Goal: Check status: Check status

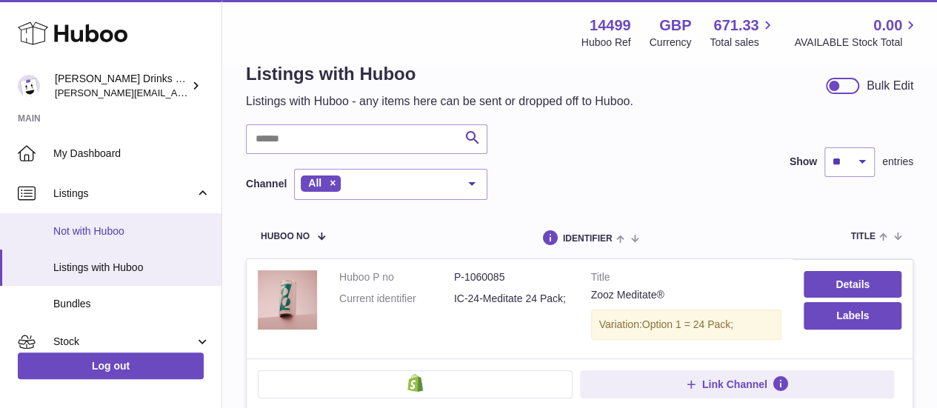
scroll to position [30, 0]
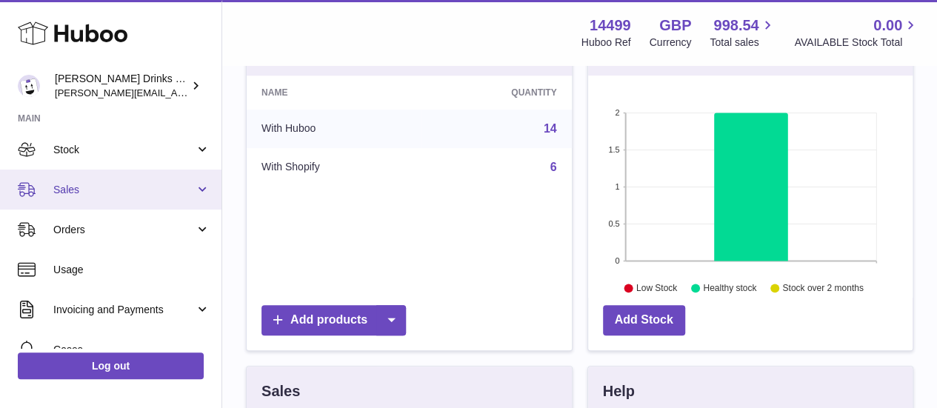
scroll to position [84, 0]
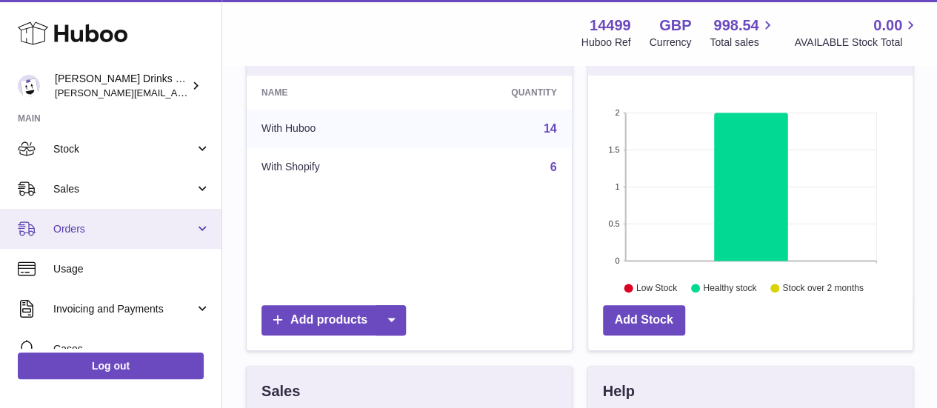
click at [194, 230] on link "Orders" at bounding box center [110, 229] width 221 height 40
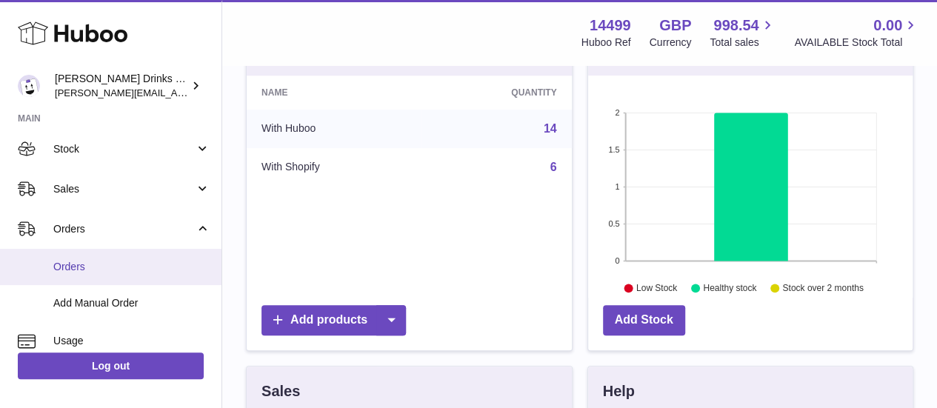
click at [93, 256] on link "Orders" at bounding box center [110, 267] width 221 height 36
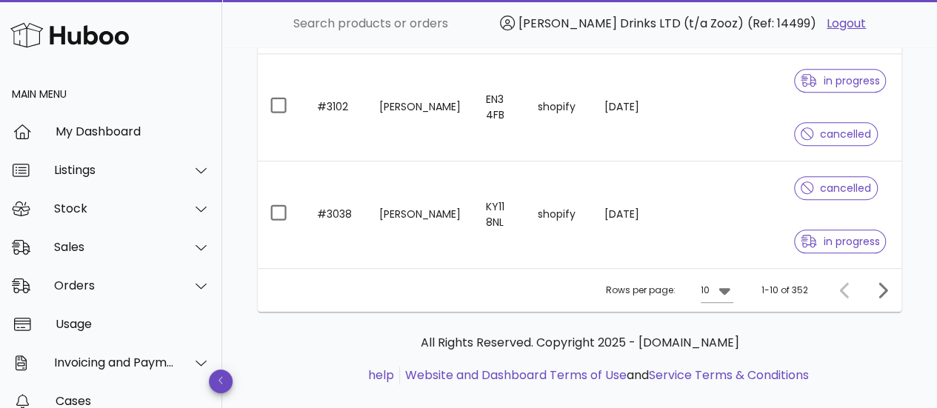
scroll to position [661, 0]
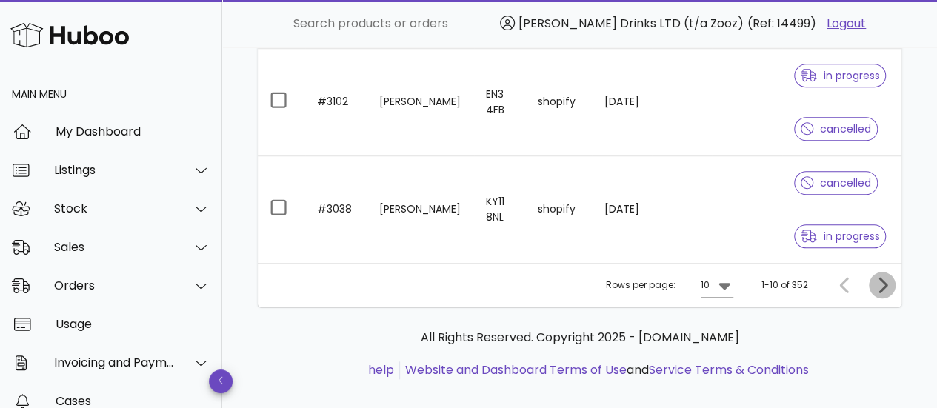
click at [880, 277] on icon "Next page" at bounding box center [883, 285] width 9 height 16
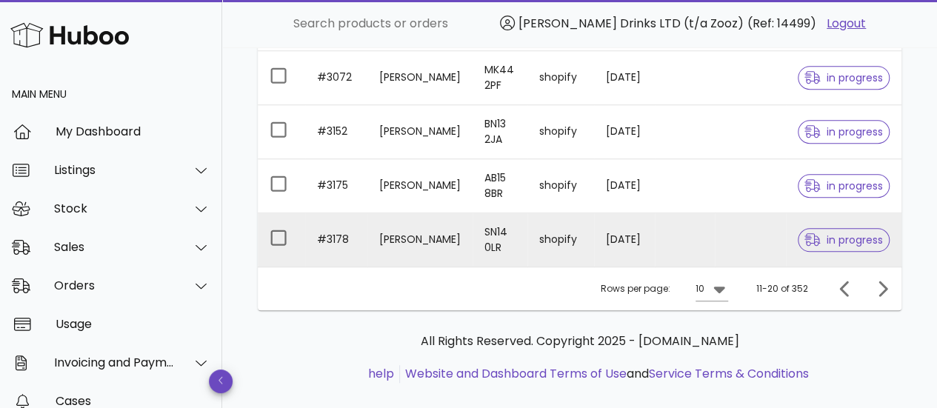
scroll to position [552, 0]
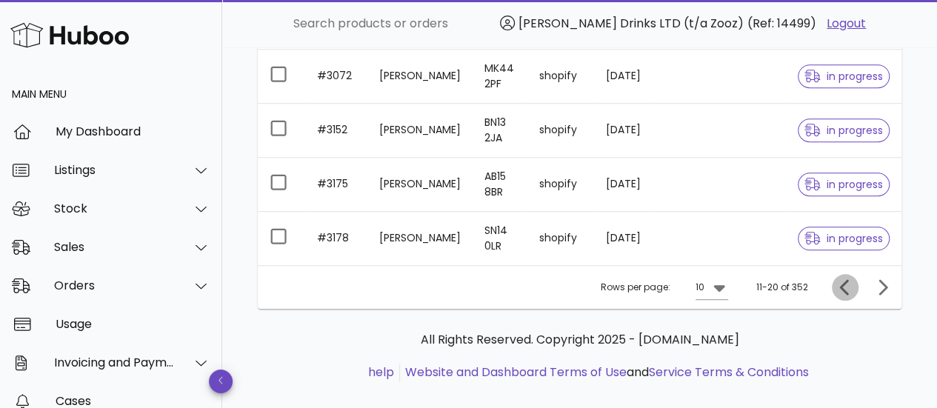
click at [847, 284] on icon "Previous page" at bounding box center [844, 287] width 9 height 16
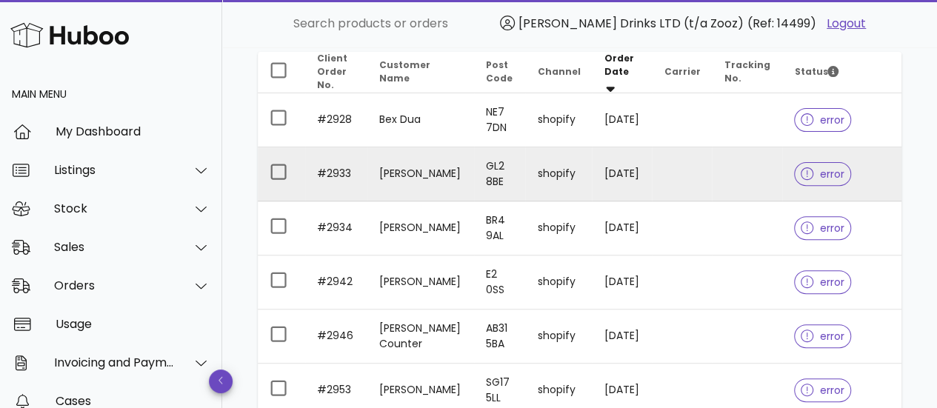
scroll to position [183, 0]
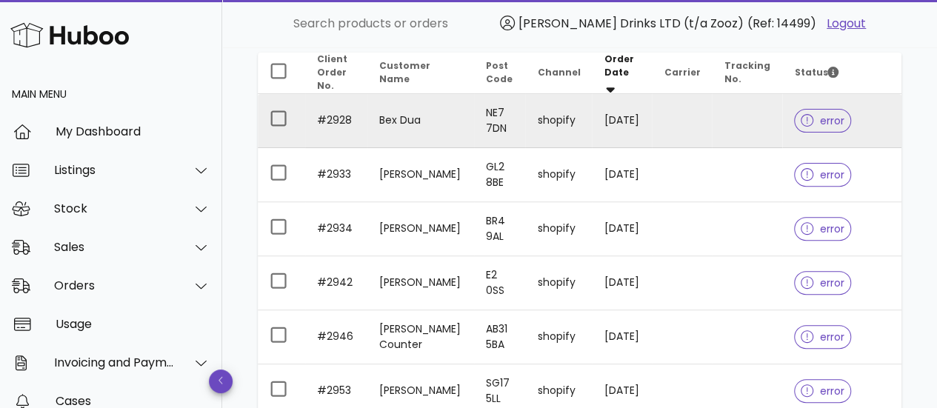
click at [810, 109] on span "error" at bounding box center [822, 121] width 57 height 24
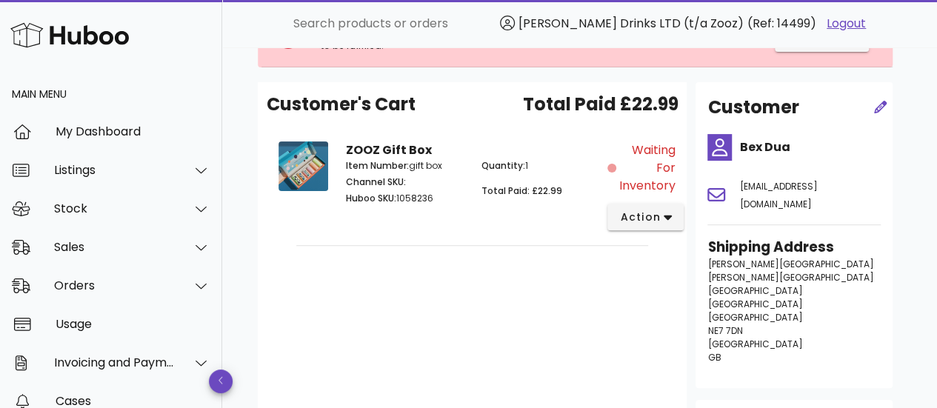
scroll to position [121, 0]
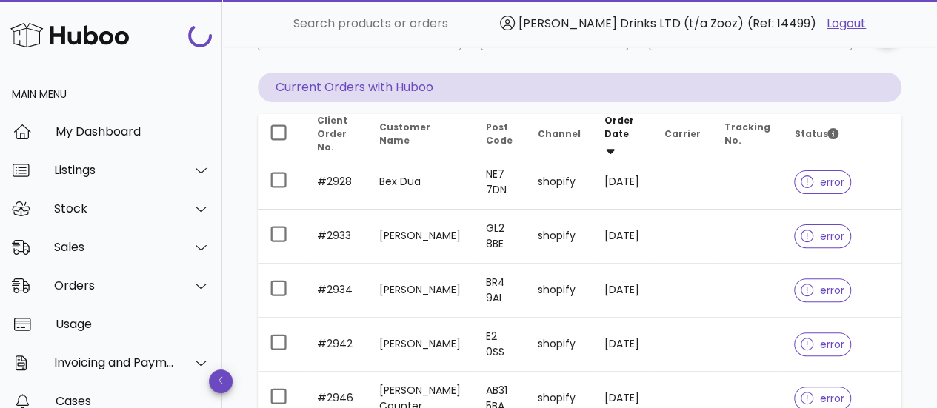
scroll to position [183, 0]
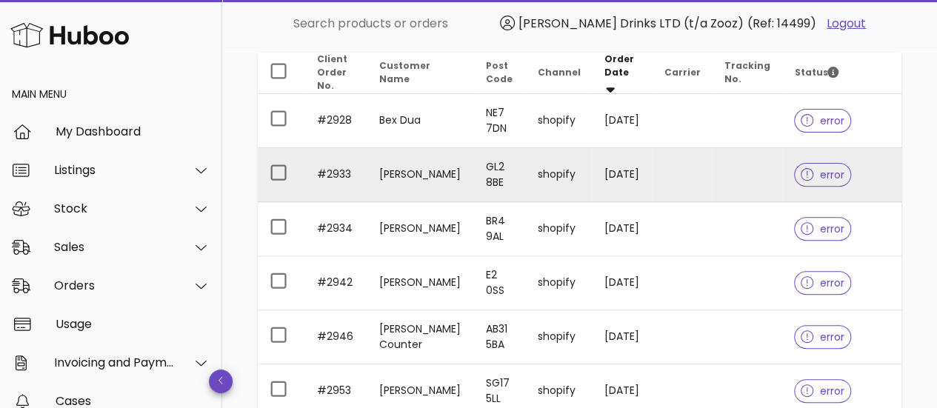
click at [805, 178] on div at bounding box center [810, 174] width 19 height 15
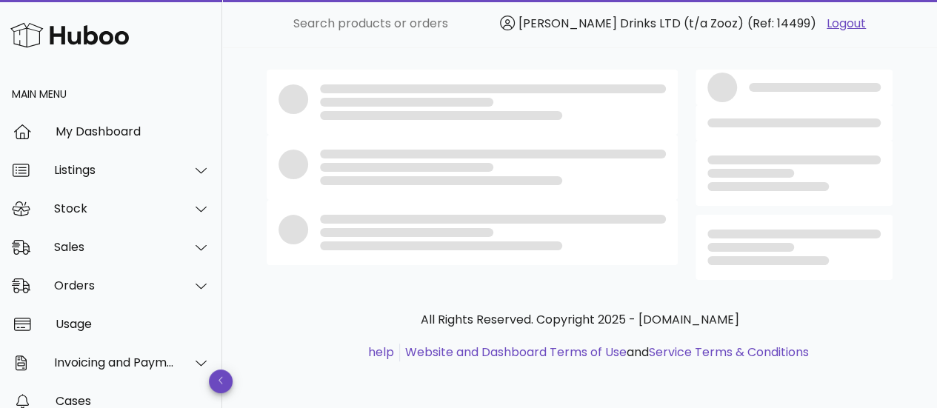
scroll to position [183, 0]
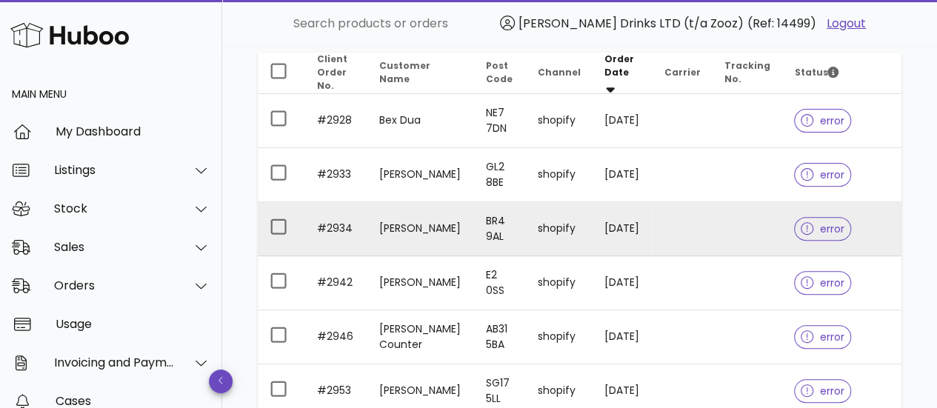
click at [820, 230] on span "error" at bounding box center [823, 229] width 44 height 10
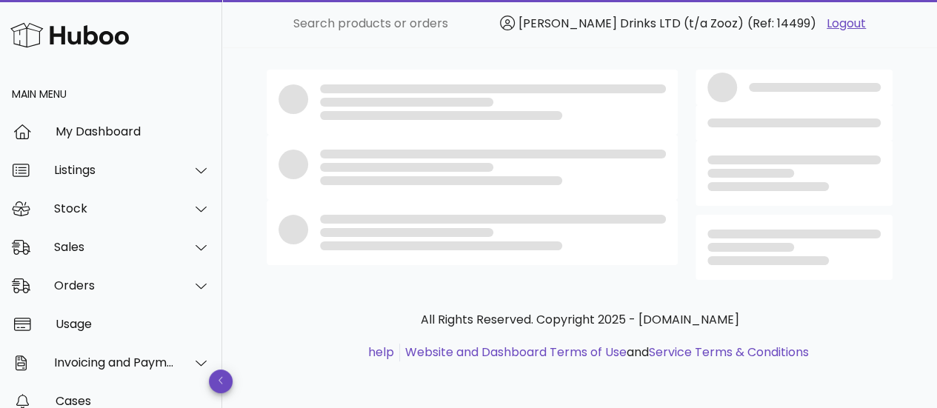
scroll to position [183, 0]
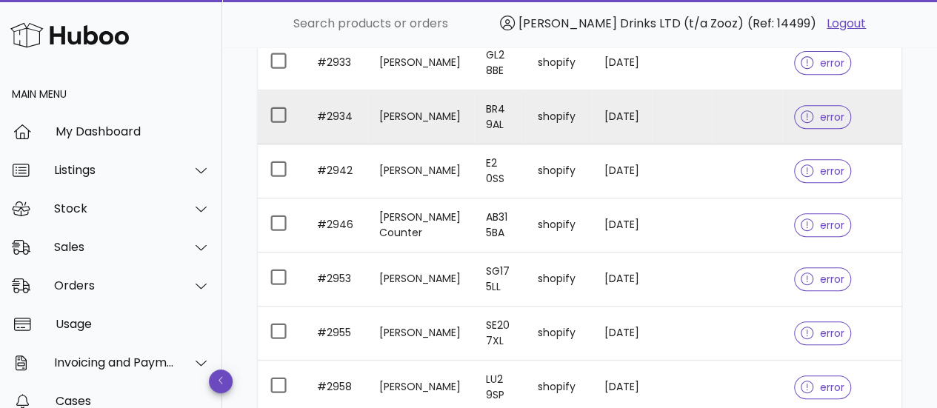
scroll to position [296, 0]
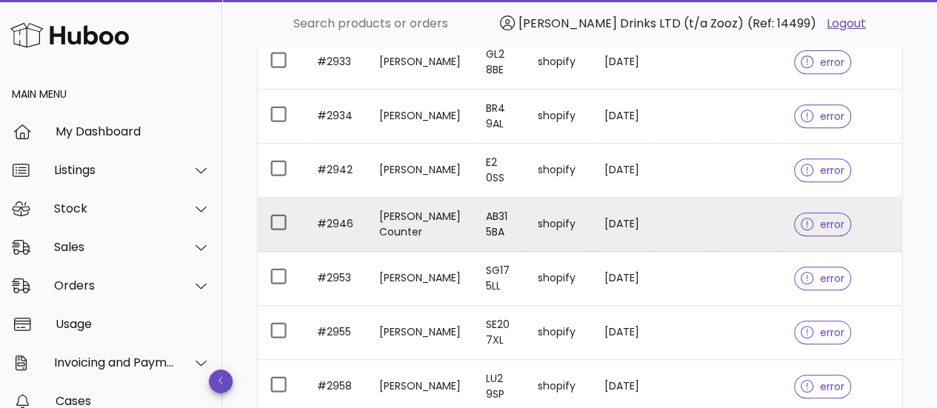
click at [801, 221] on icon at bounding box center [807, 224] width 13 height 13
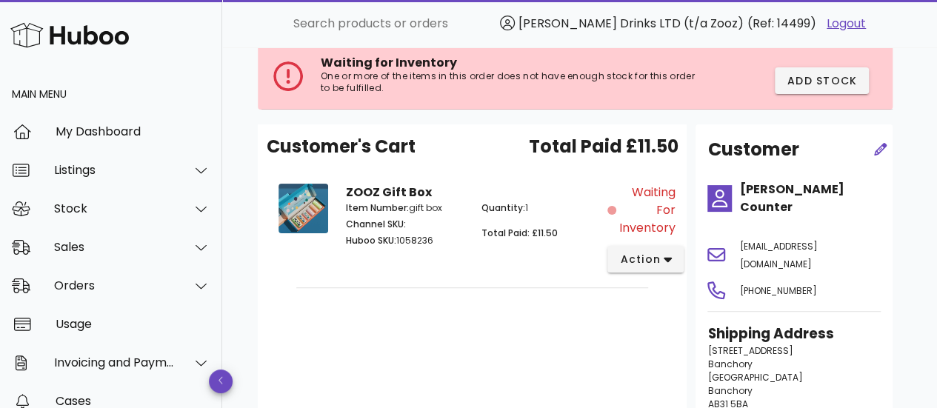
scroll to position [85, 0]
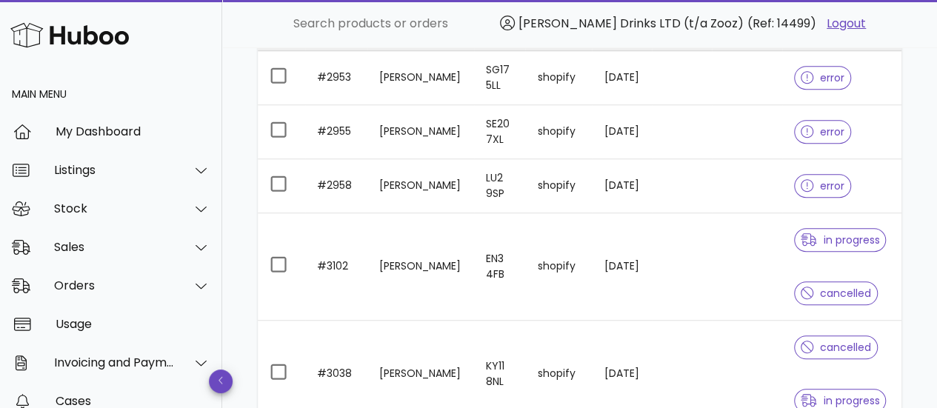
scroll to position [497, 0]
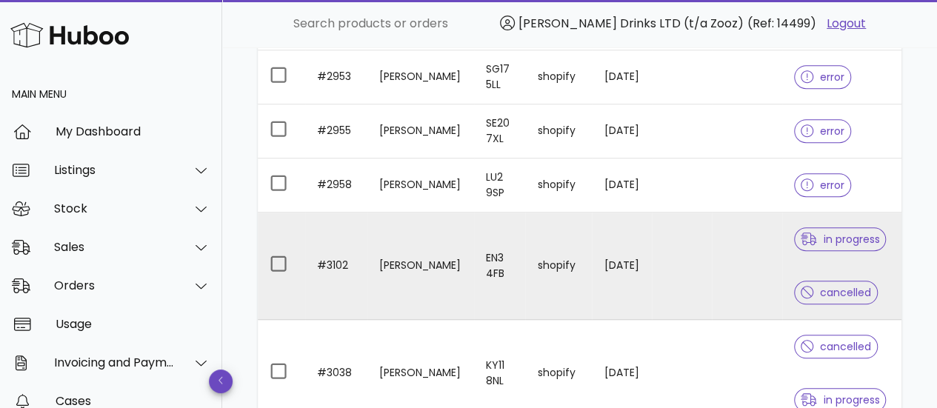
click at [801, 288] on icon at bounding box center [807, 292] width 13 height 13
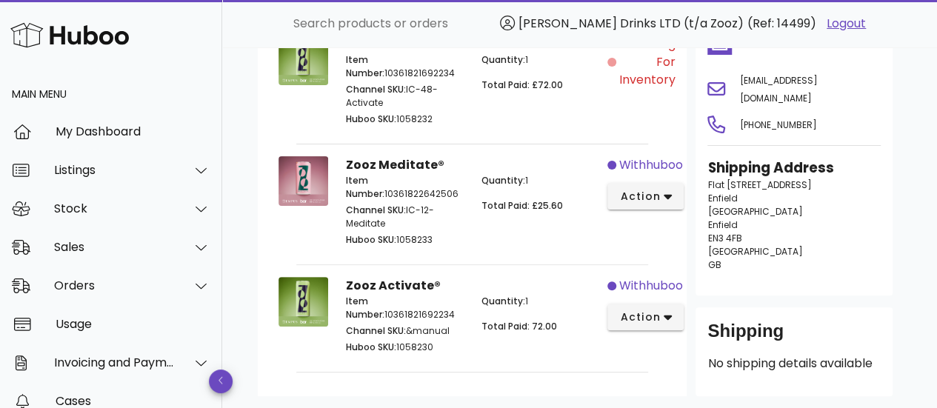
scroll to position [140, 0]
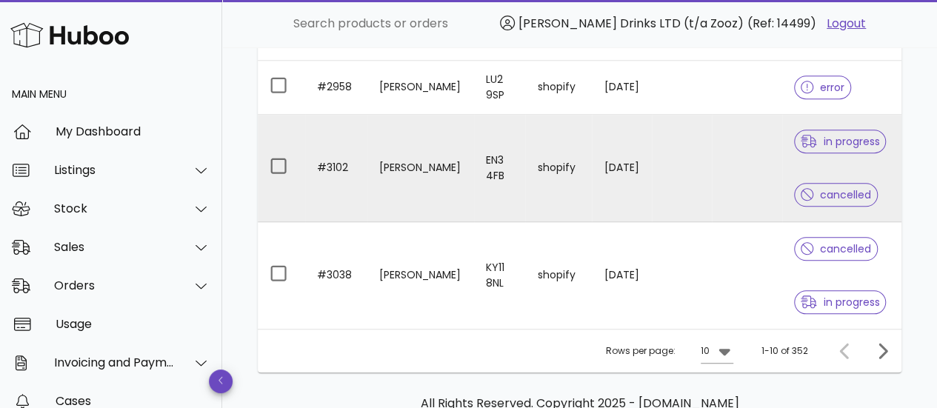
scroll to position [596, 0]
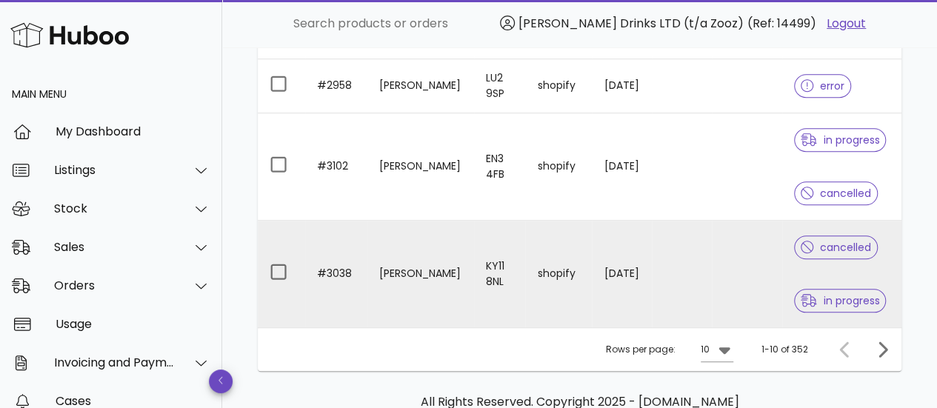
click at [809, 245] on span "cancelled" at bounding box center [836, 247] width 70 height 10
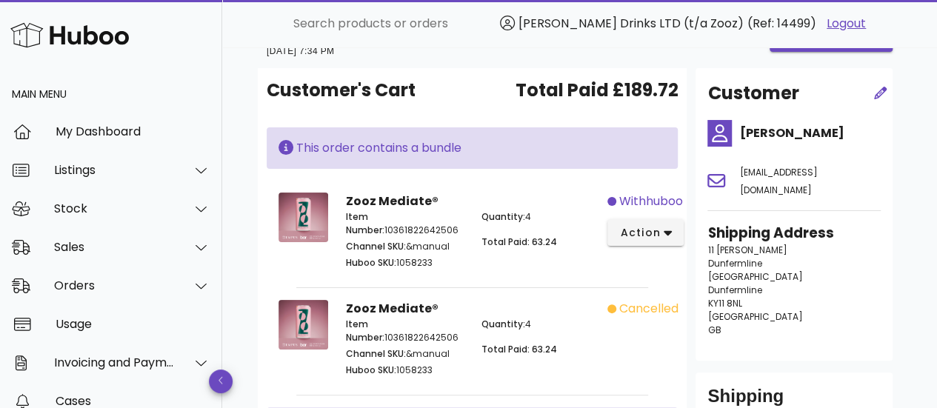
scroll to position [45, 0]
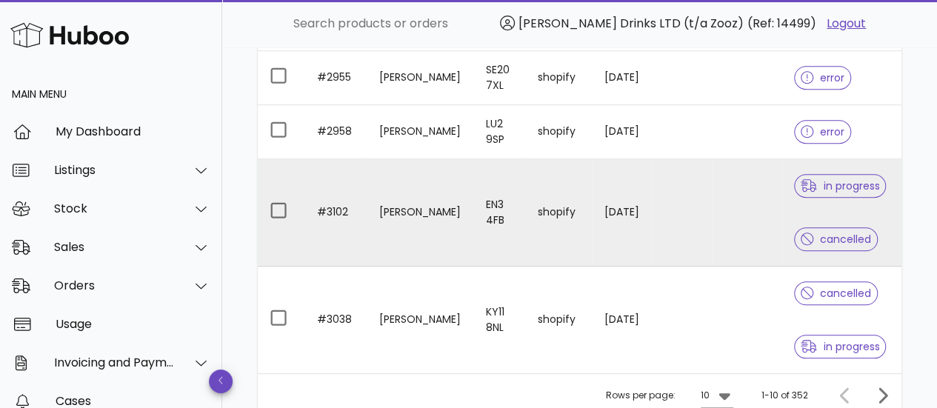
scroll to position [605, 0]
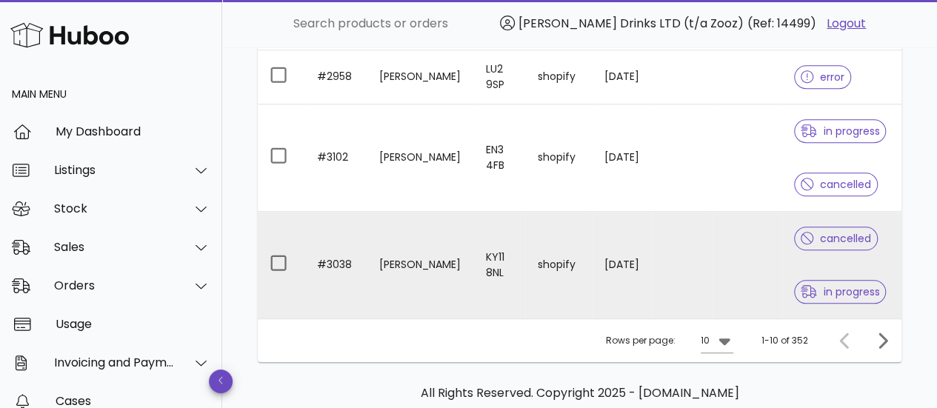
click at [727, 250] on td at bounding box center [747, 265] width 70 height 107
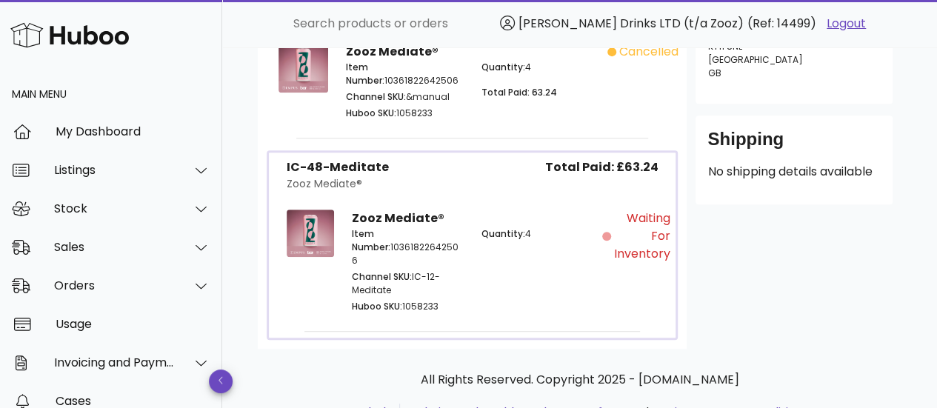
scroll to position [350, 0]
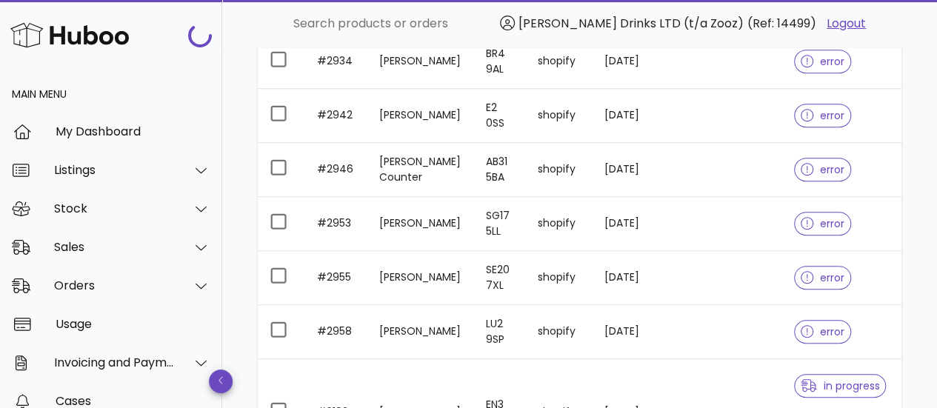
scroll to position [605, 0]
